Goal: Task Accomplishment & Management: Complete application form

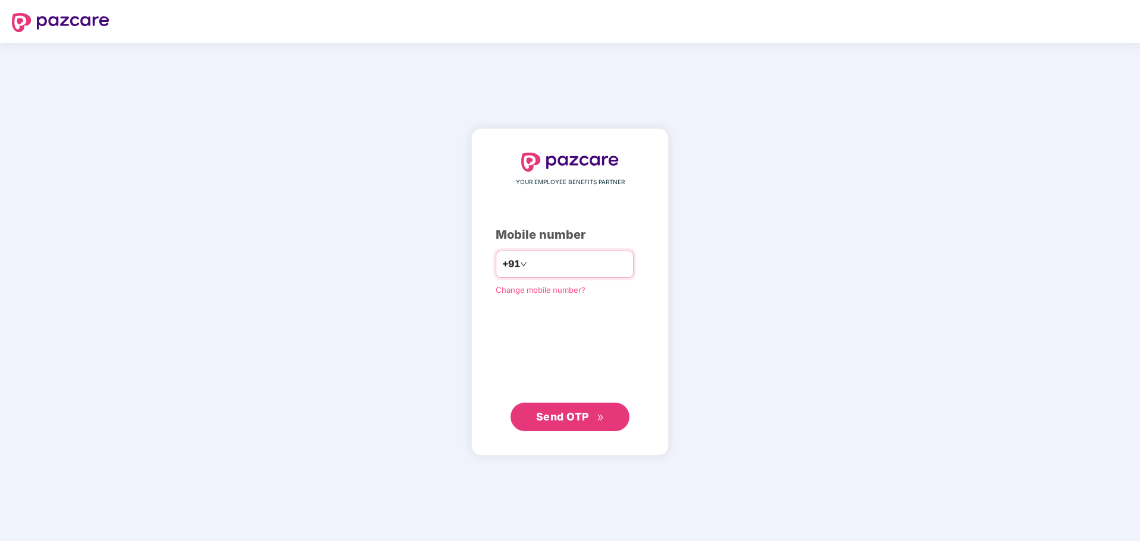
type input "**********"
click at [555, 423] on span "Send OTP" at bounding box center [562, 416] width 53 height 12
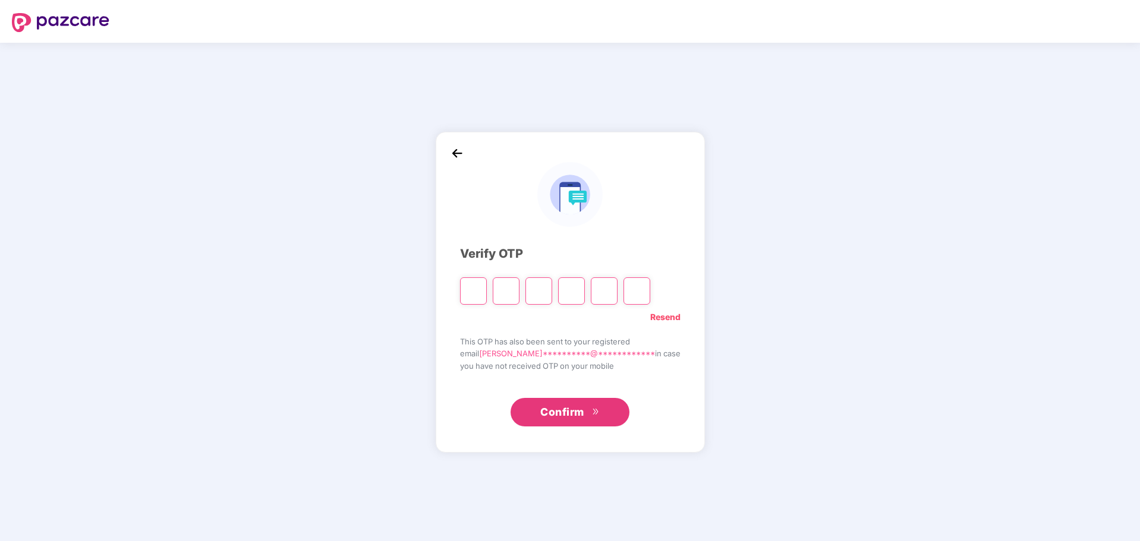
type input "*"
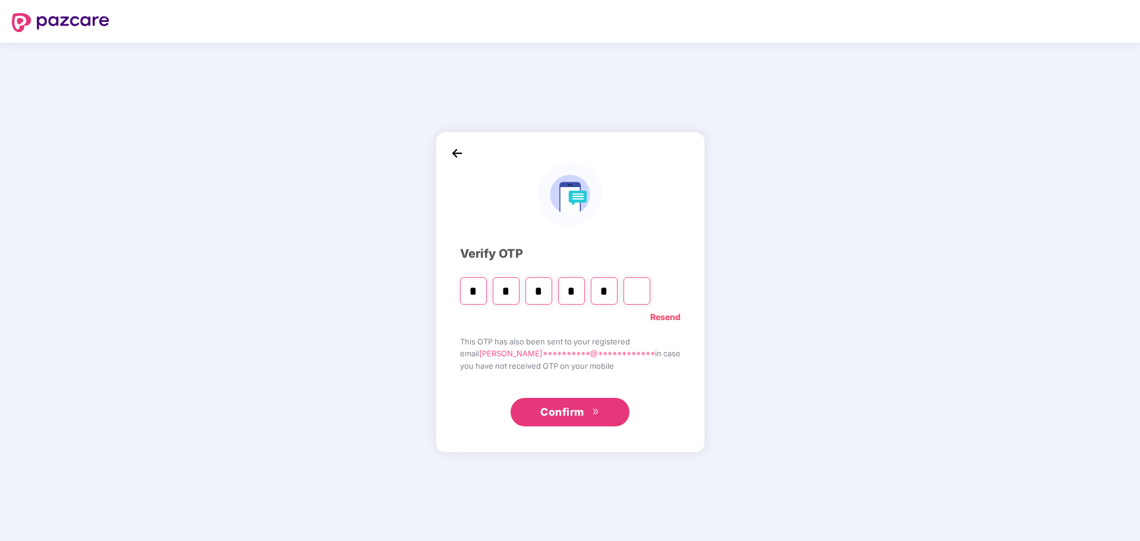
type input "*"
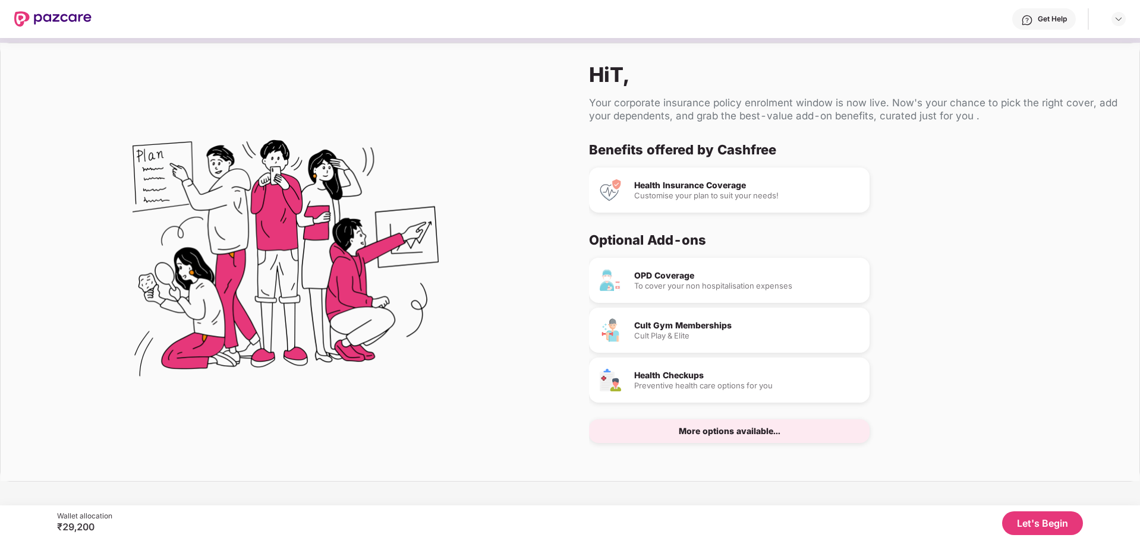
click at [1028, 524] on button "Let's Begin" at bounding box center [1042, 524] width 81 height 24
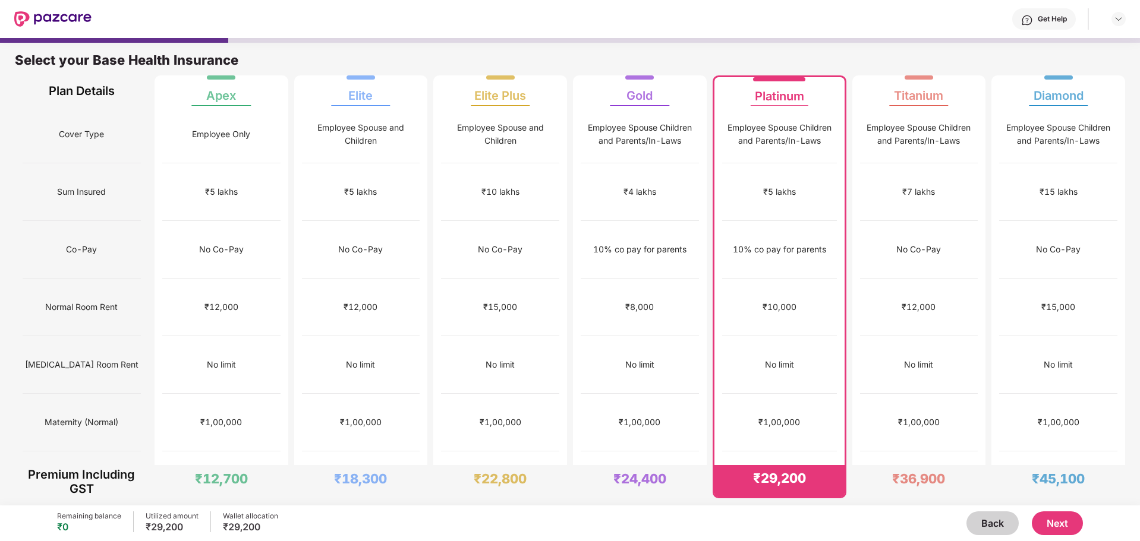
click at [1044, 521] on button "Next" at bounding box center [1057, 524] width 51 height 24
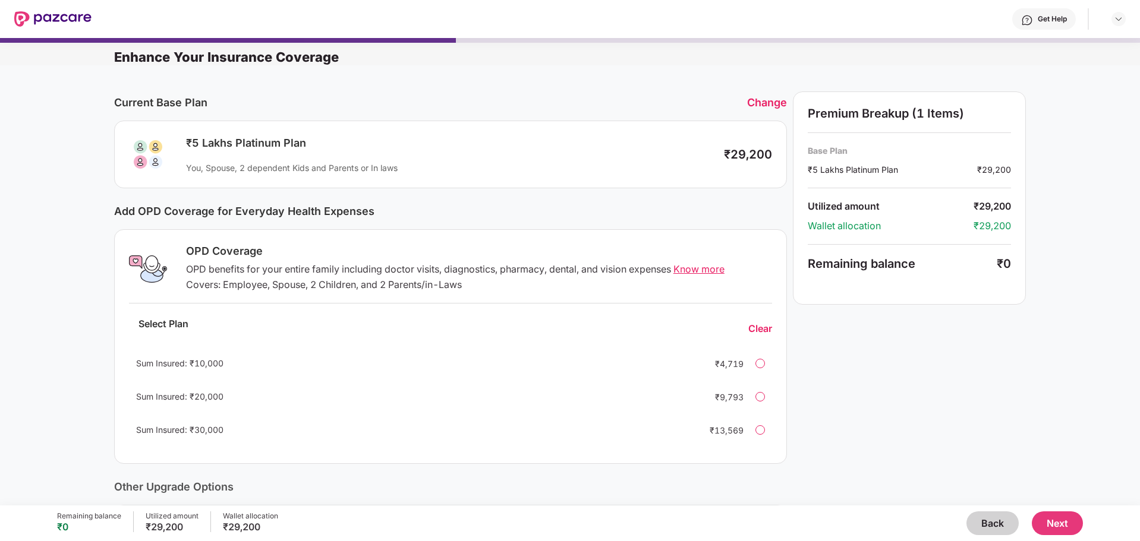
click at [1044, 521] on button "Next" at bounding box center [1057, 524] width 51 height 24
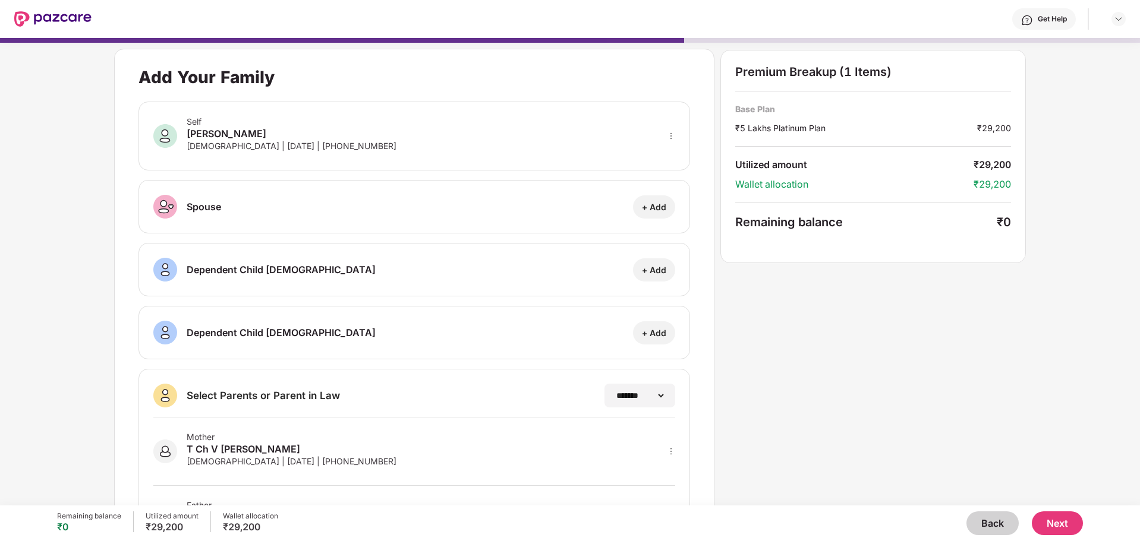
click at [1044, 521] on button "Next" at bounding box center [1057, 524] width 51 height 24
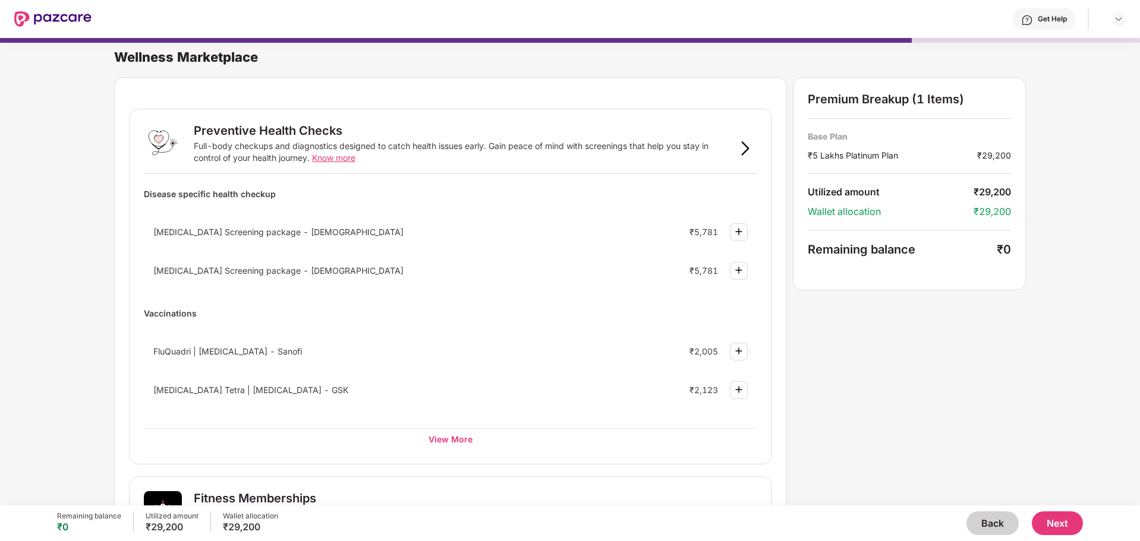
click at [981, 524] on button "Back" at bounding box center [992, 524] width 52 height 24
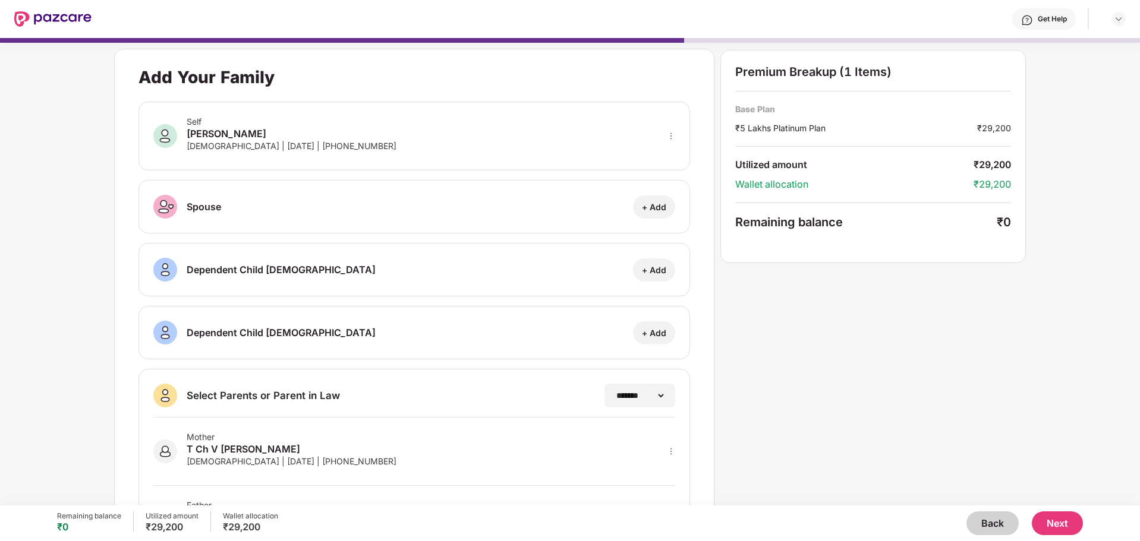
scroll to position [77, 0]
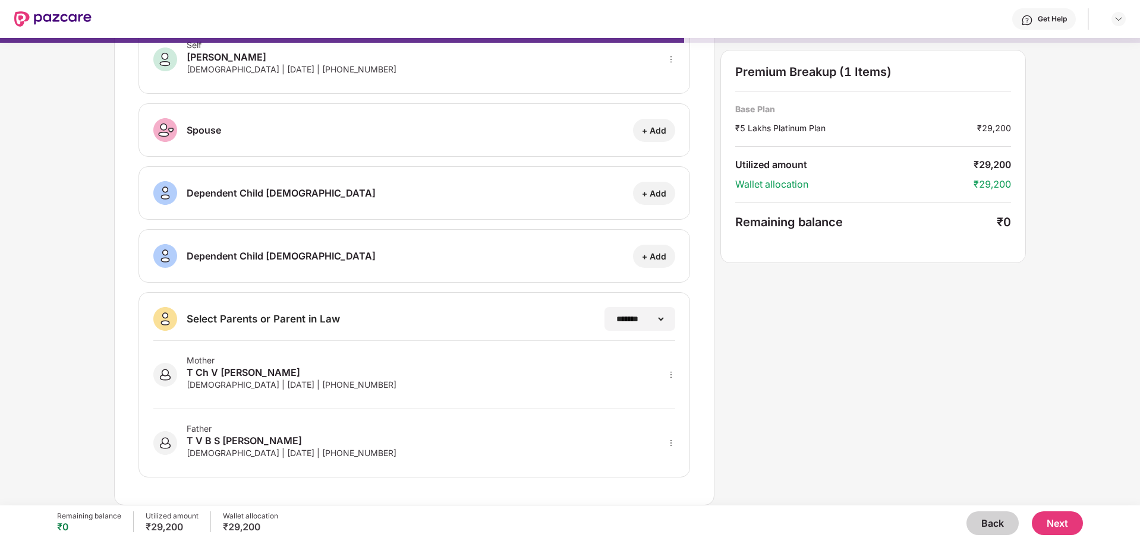
click at [1053, 521] on button "Next" at bounding box center [1057, 524] width 51 height 24
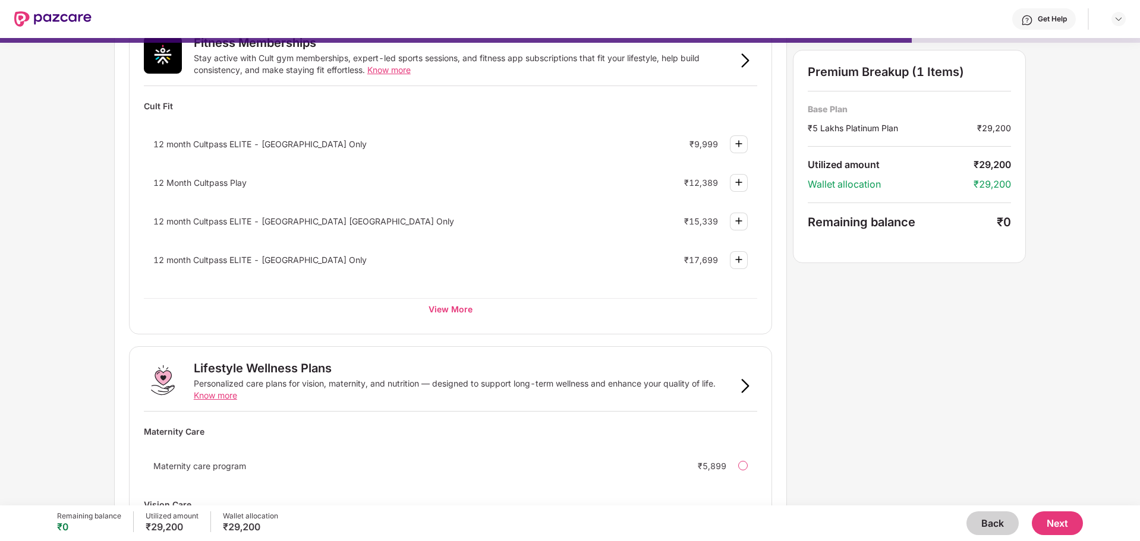
scroll to position [0, 0]
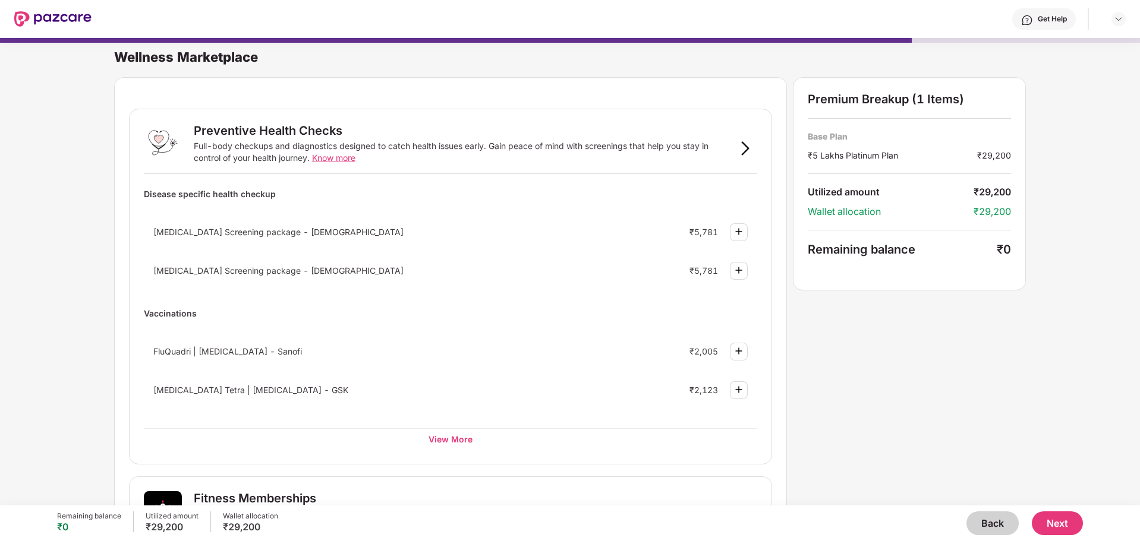
click at [1070, 534] on button "Next" at bounding box center [1057, 524] width 51 height 24
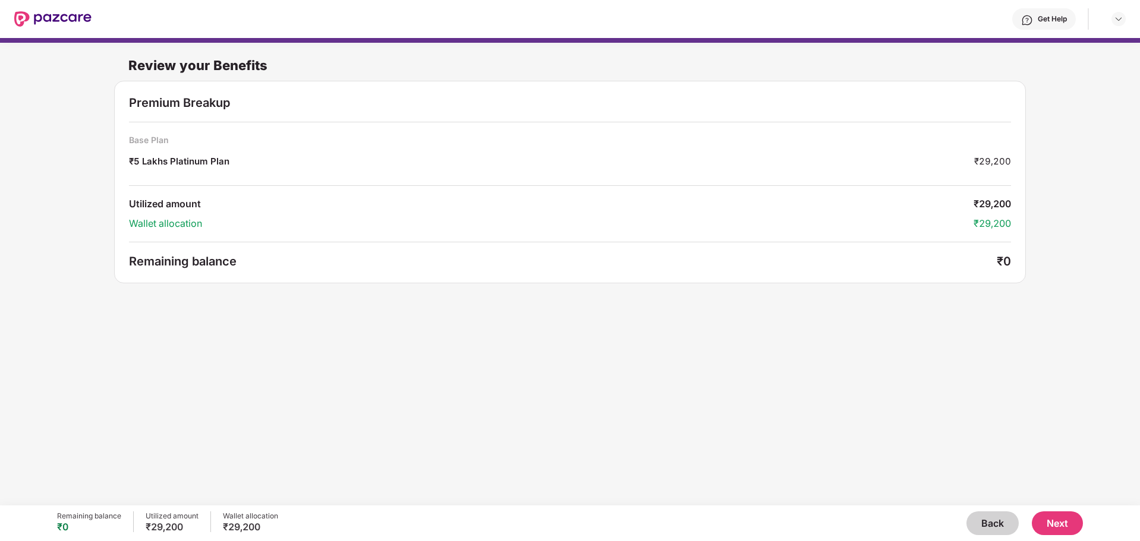
click at [1032, 515] on div "Back Next" at bounding box center [680, 524] width 805 height 24
click at [1062, 524] on button "Next" at bounding box center [1057, 524] width 51 height 24
